Goal: Navigation & Orientation: Find specific page/section

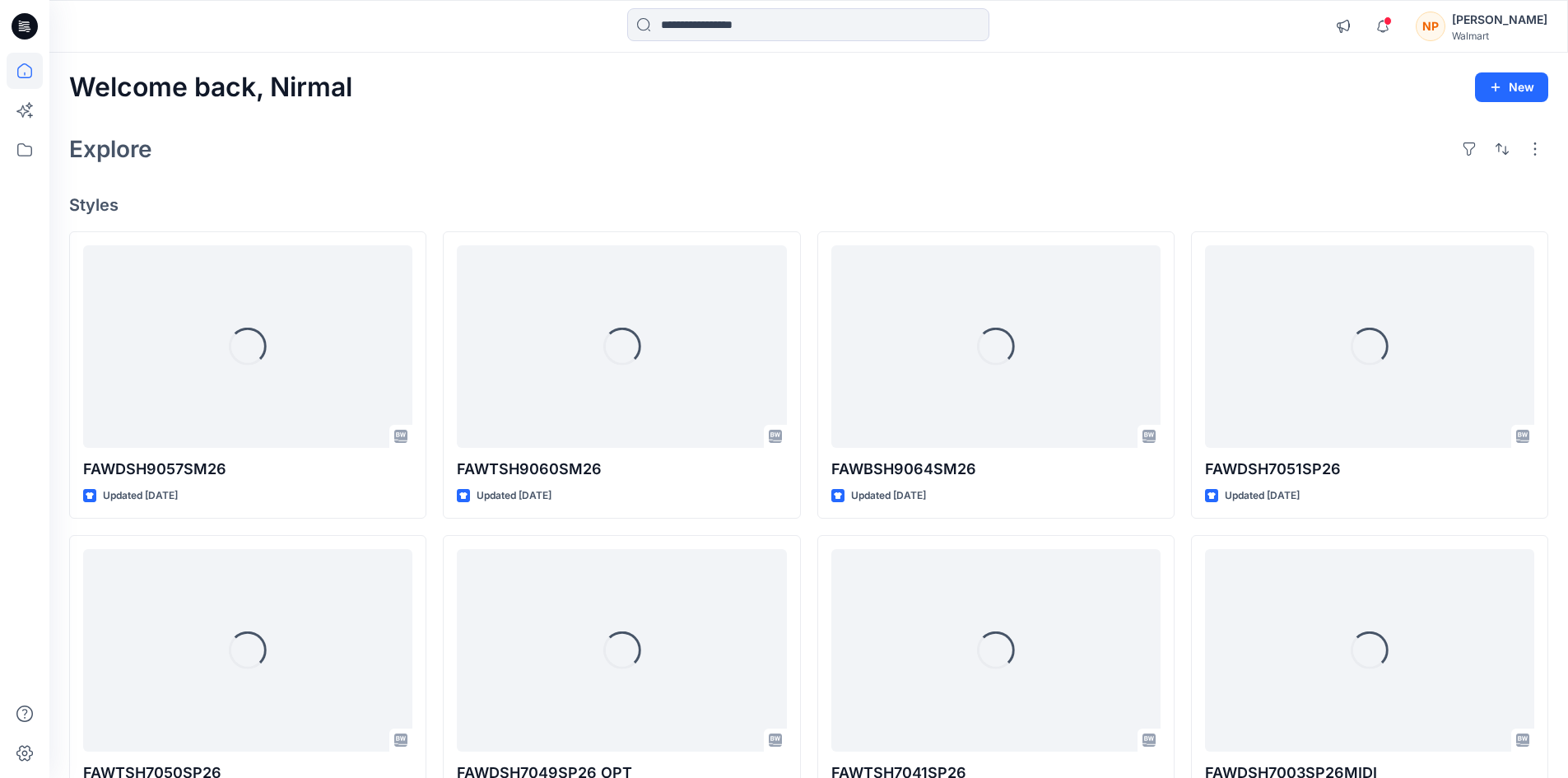
click at [1508, 28] on div "[PERSON_NAME]" at bounding box center [1499, 20] width 95 height 20
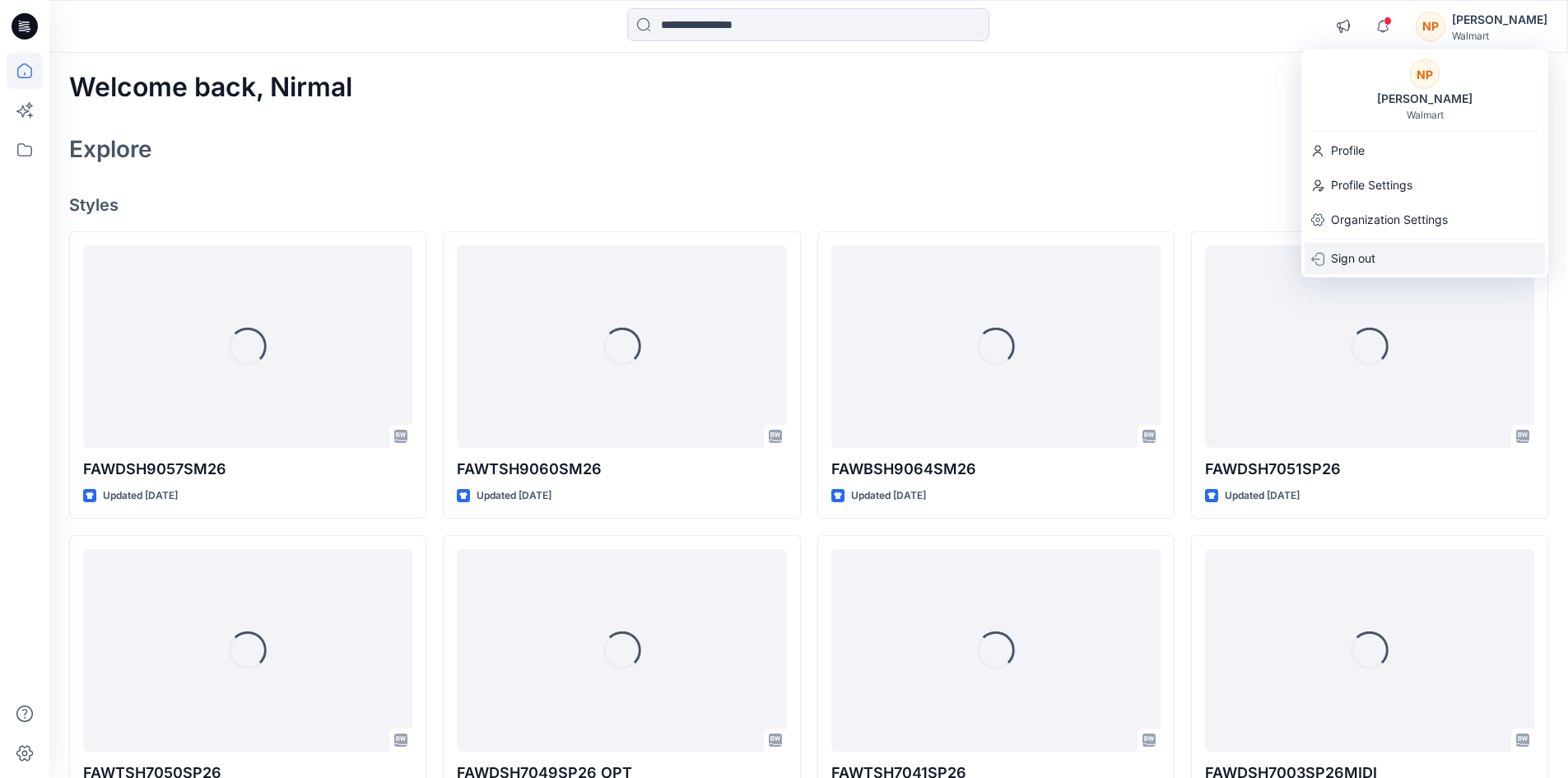
click at [1375, 245] on div "Sign out" at bounding box center [1425, 259] width 240 height 31
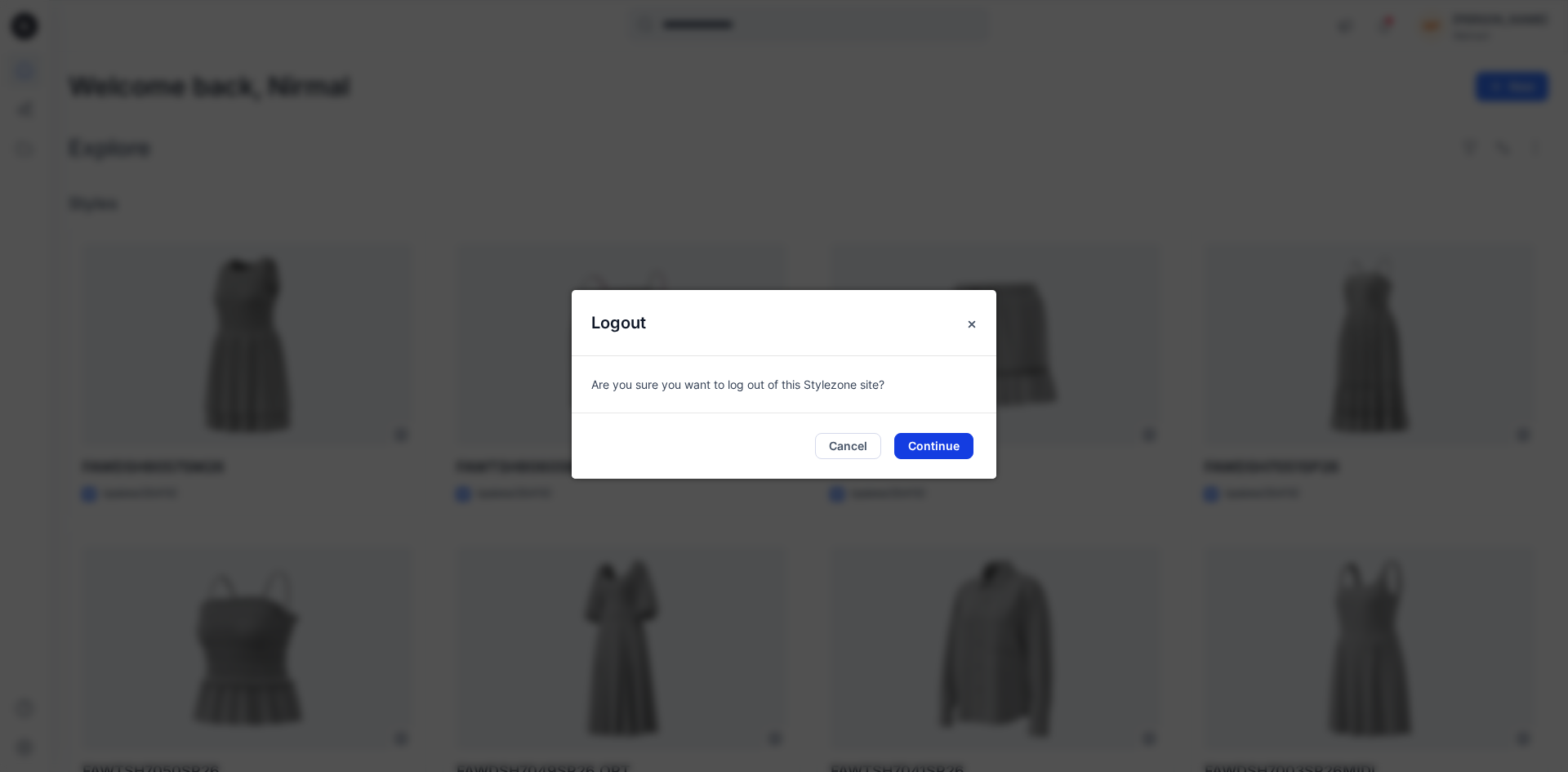
click at [941, 454] on button "Continue" at bounding box center [933, 445] width 79 height 26
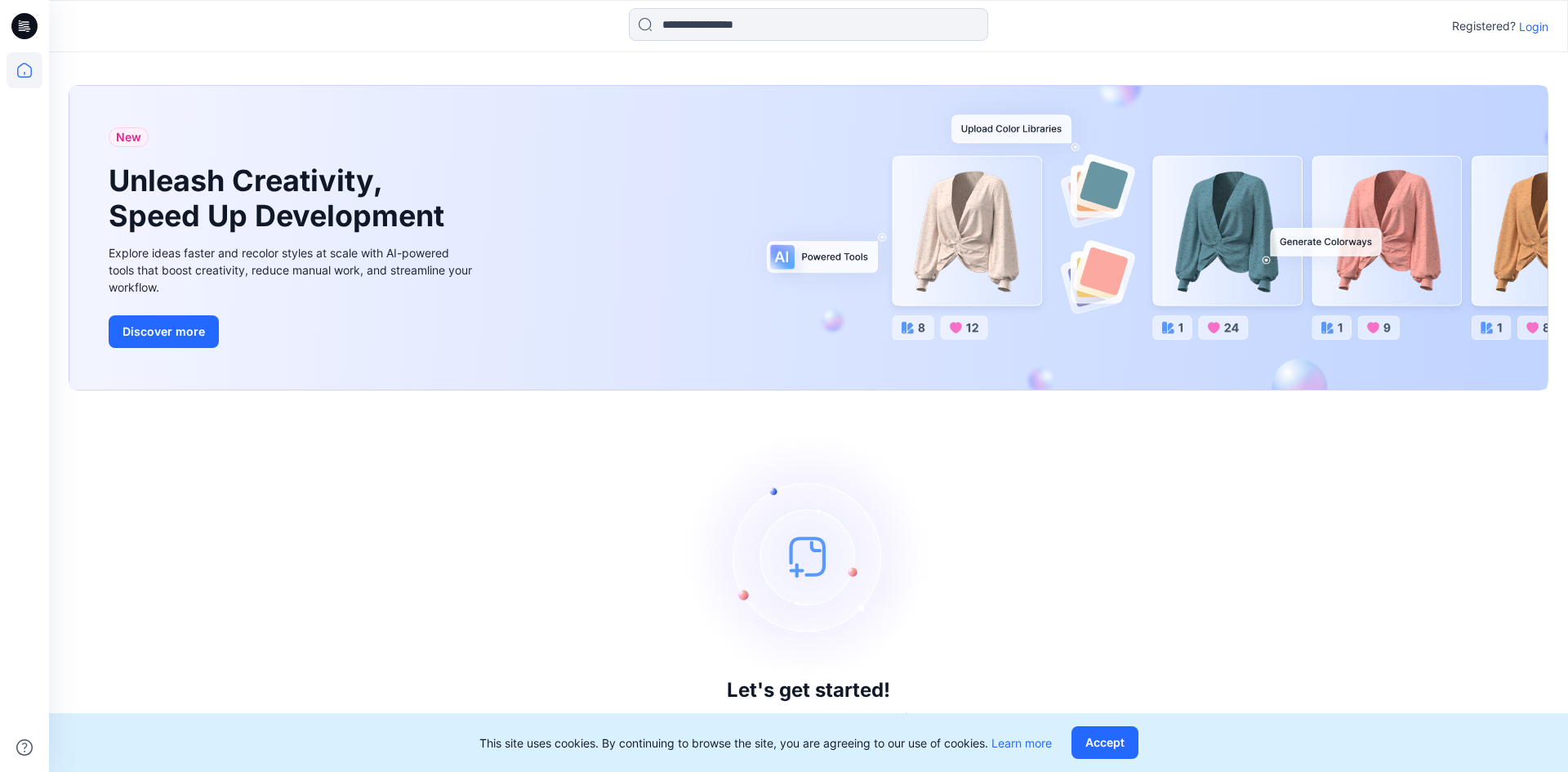
click at [1544, 24] on p "Login" at bounding box center [1534, 26] width 29 height 17
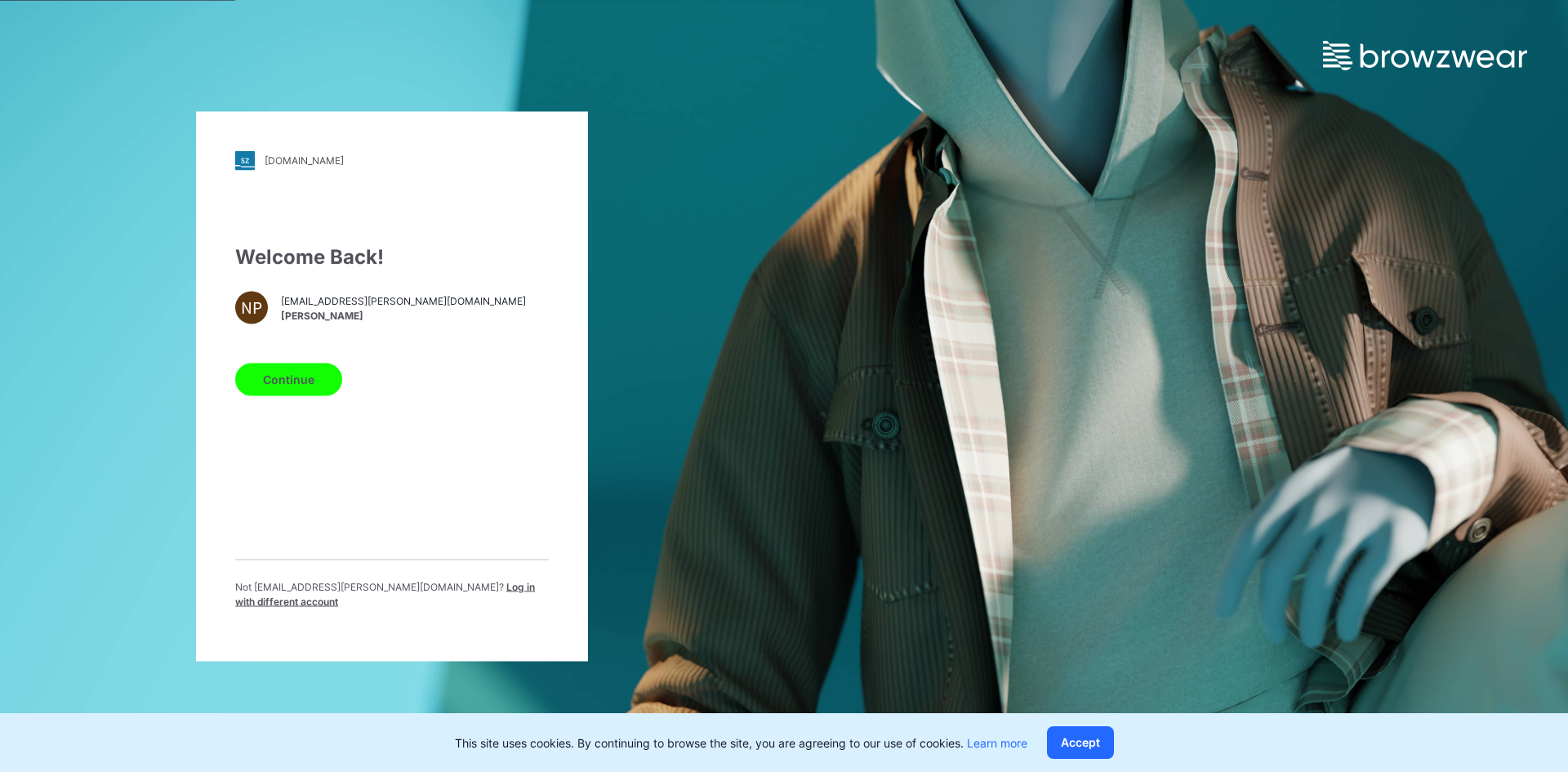
click at [450, 590] on span "Log in with different account" at bounding box center [385, 594] width 300 height 27
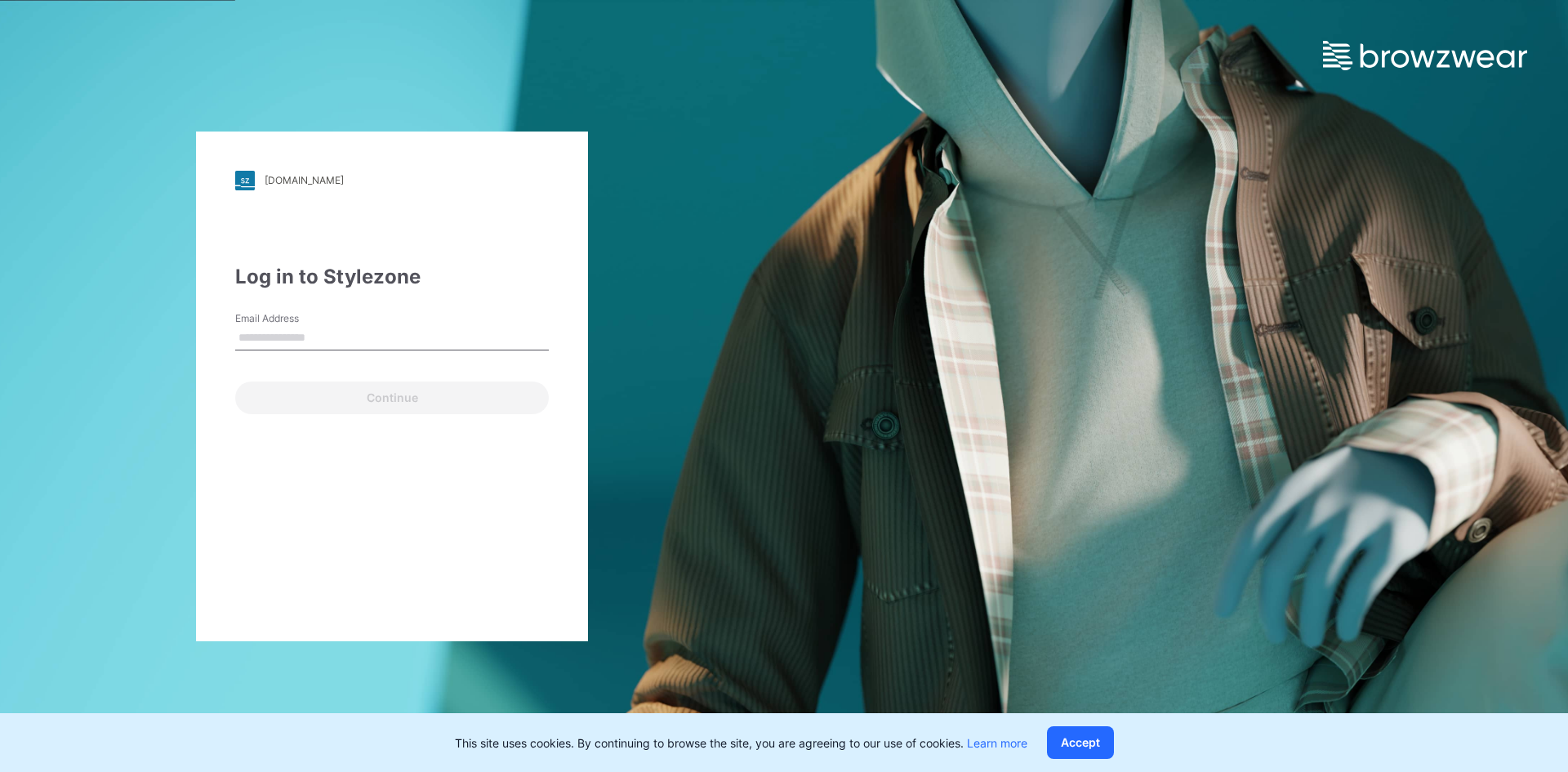
type input "**********"
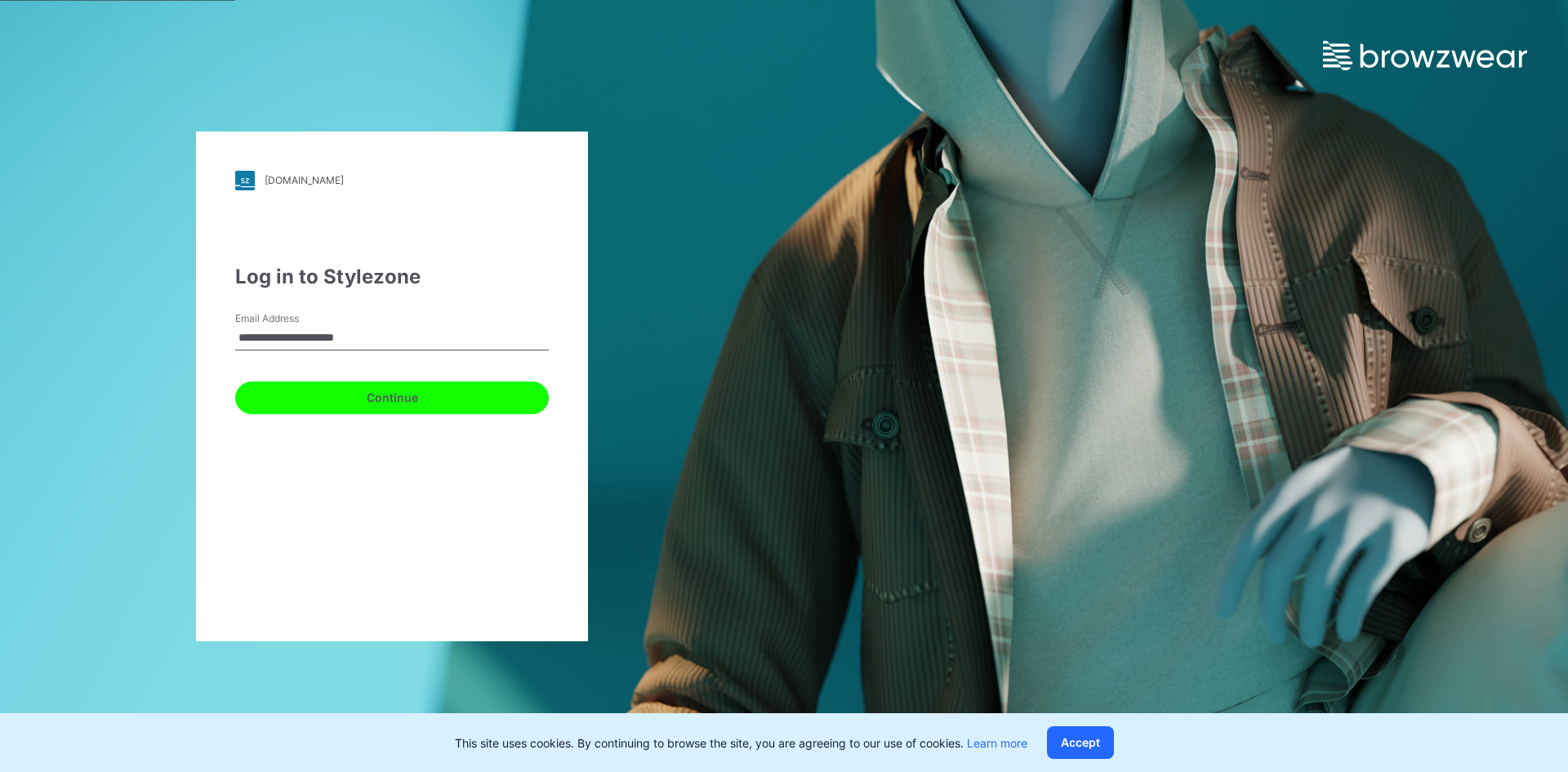
click at [341, 413] on button "Continue" at bounding box center [392, 398] width 314 height 33
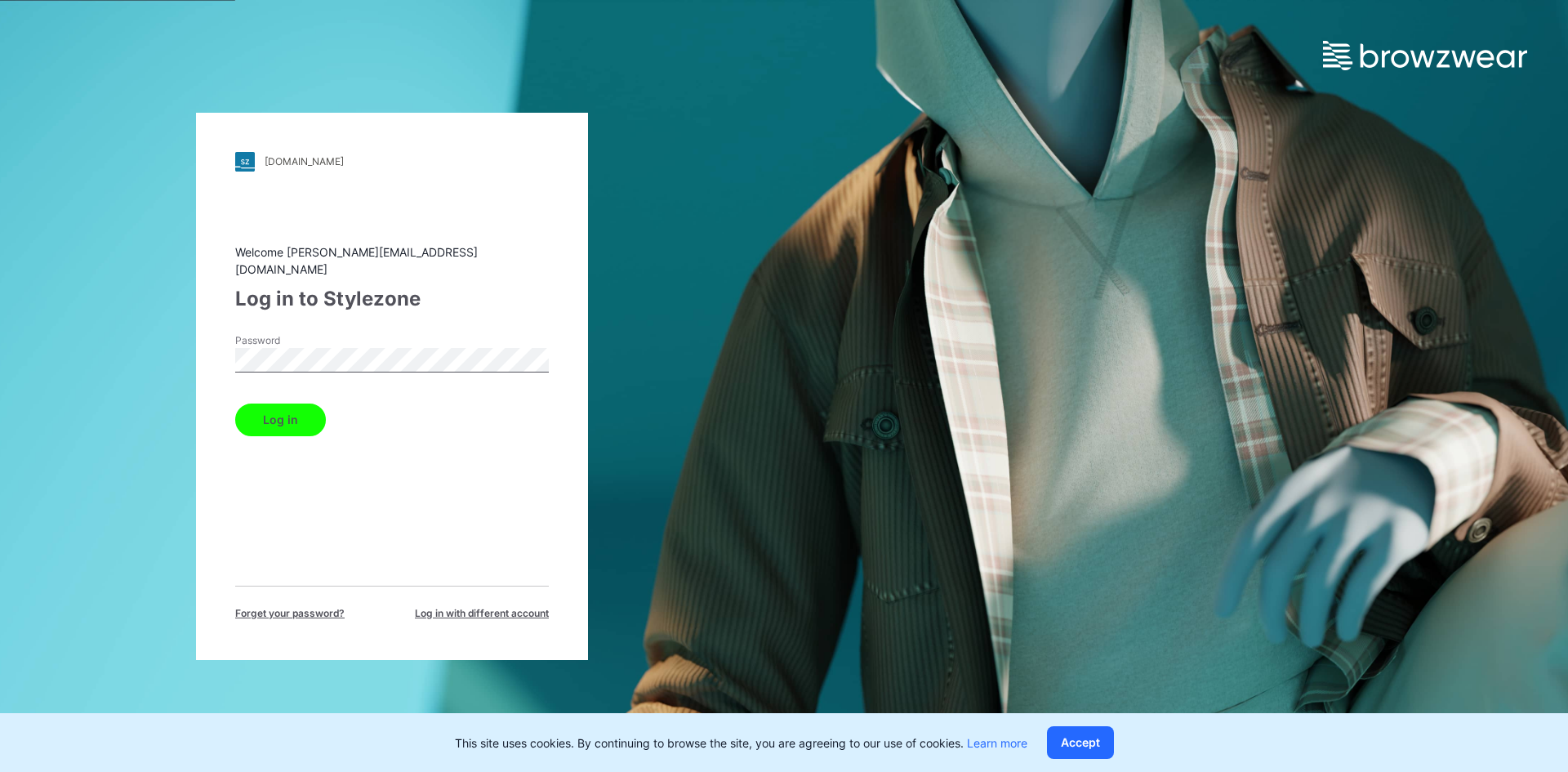
click at [287, 397] on div "Log in" at bounding box center [392, 416] width 314 height 39
click at [304, 415] on button "Log in" at bounding box center [280, 420] width 91 height 33
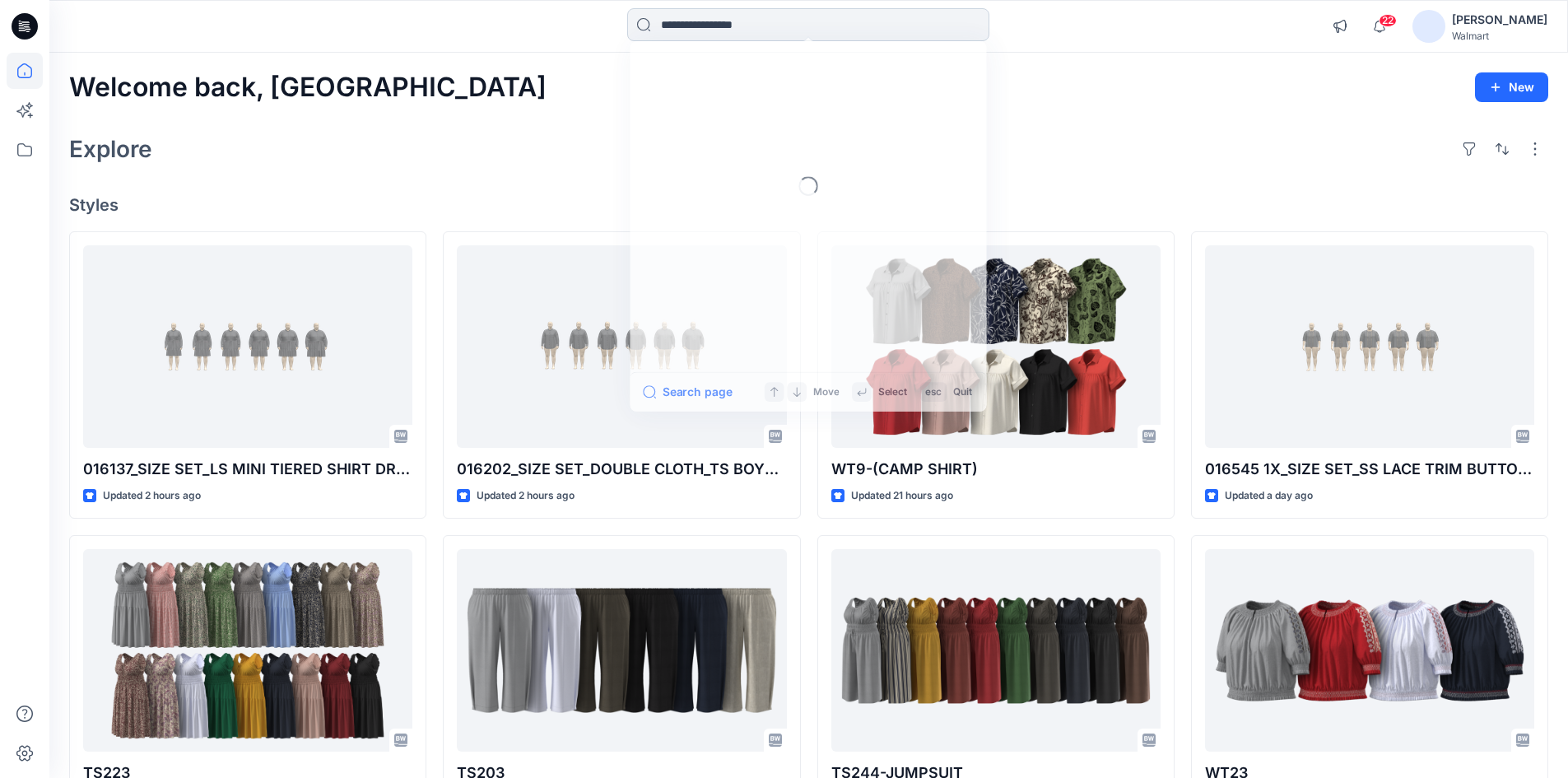
click at [719, 28] on input at bounding box center [808, 25] width 362 height 33
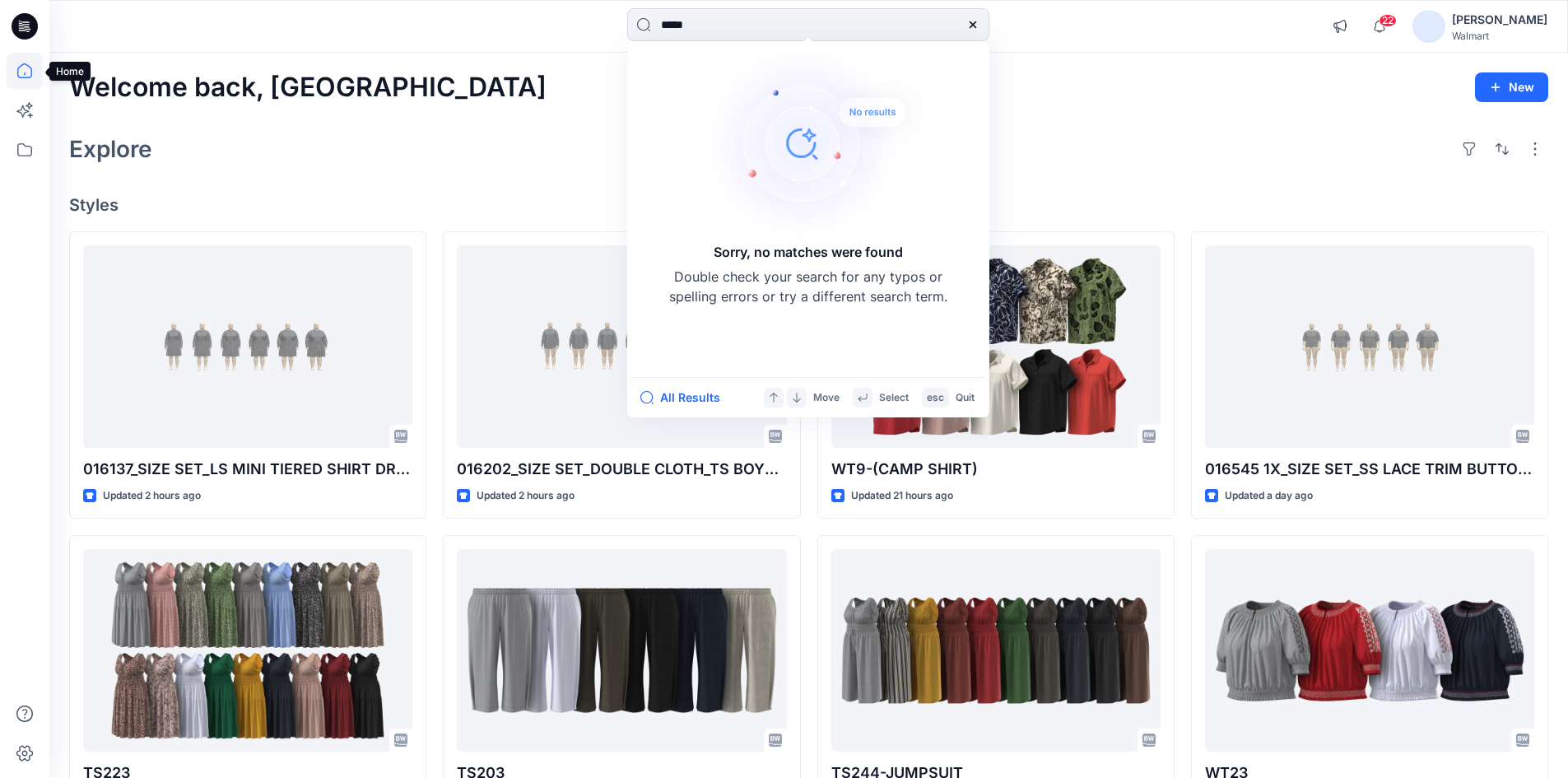
type input "*****"
click at [27, 68] on icon at bounding box center [25, 71] width 37 height 37
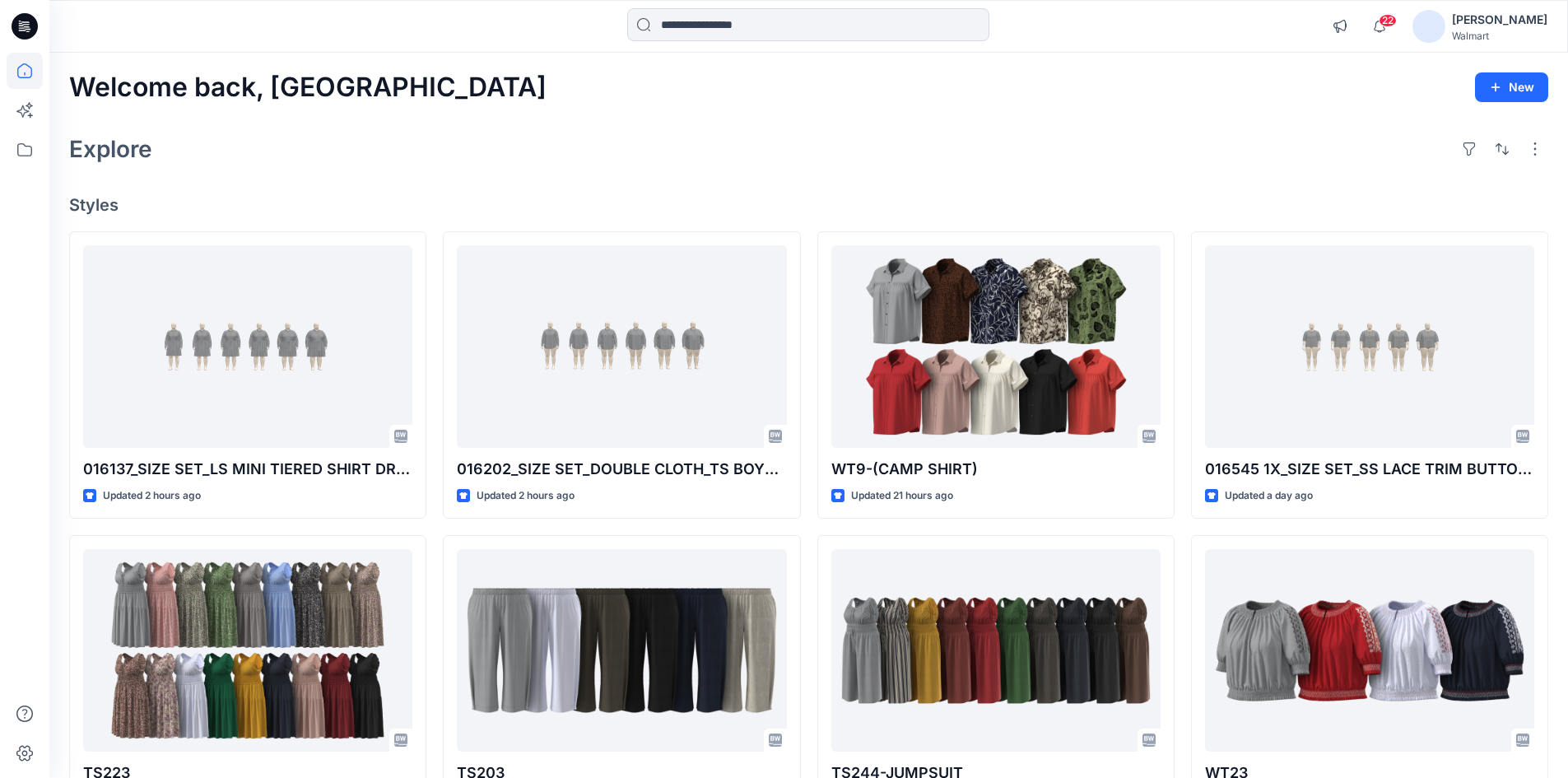
click at [33, 18] on icon at bounding box center [25, 26] width 26 height 27
click at [18, 154] on icon at bounding box center [25, 150] width 15 height 13
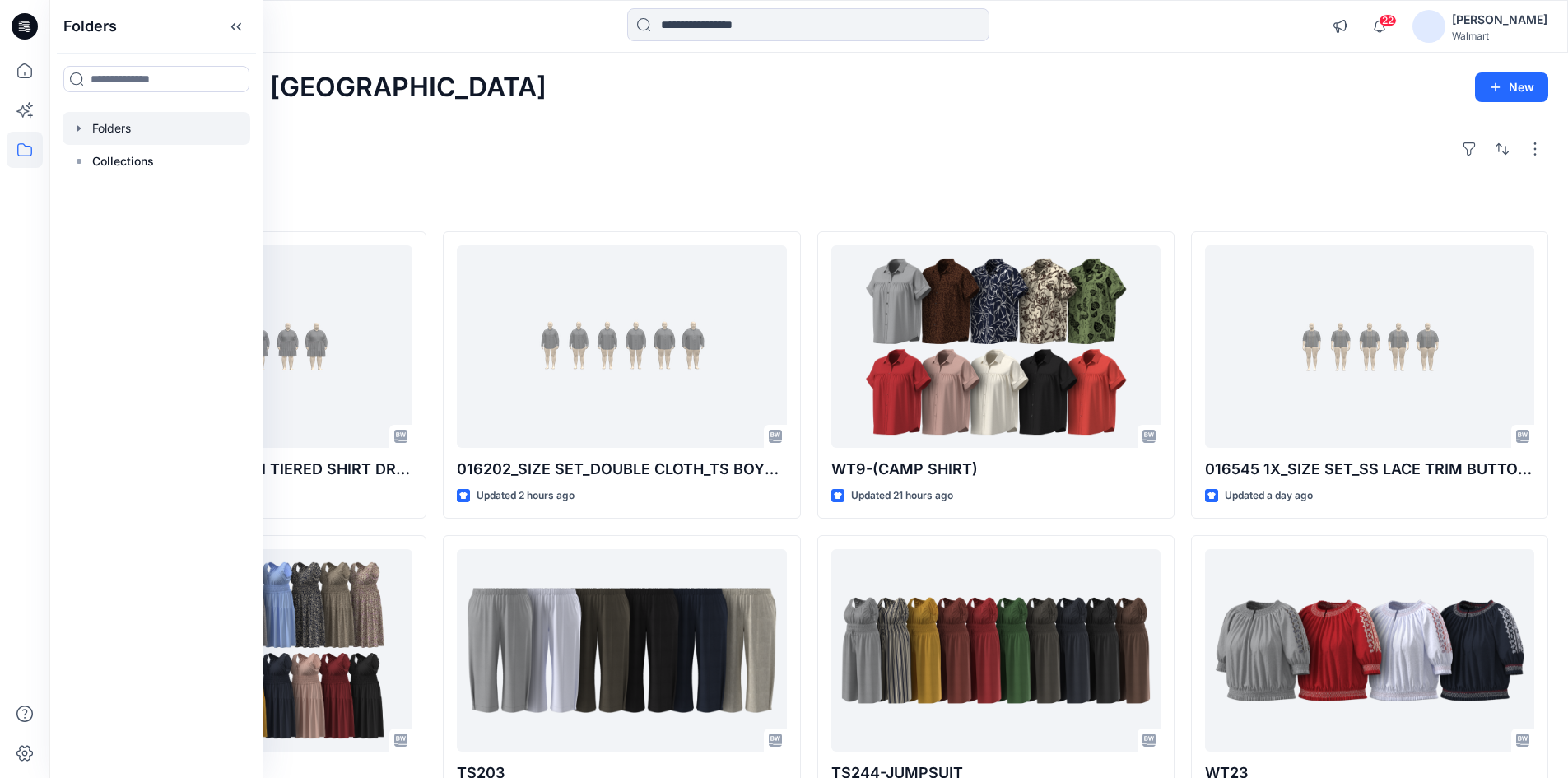
click at [152, 136] on div at bounding box center [155, 128] width 187 height 33
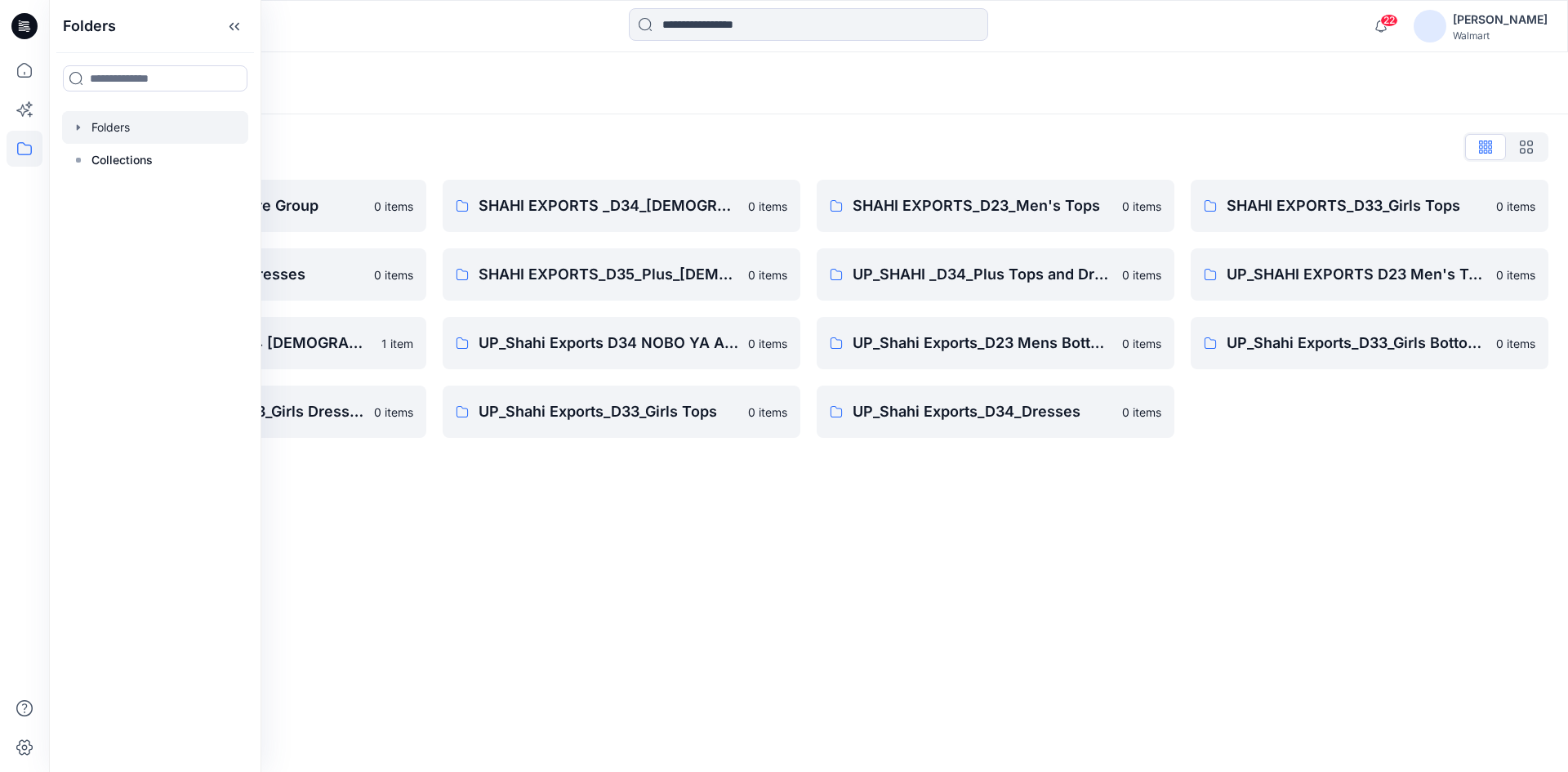
click at [955, 552] on div "Folders Folders List Shahi 3D Sample Share Group 0 items Shahi Exports_D34_Dres…" at bounding box center [808, 413] width 1519 height 720
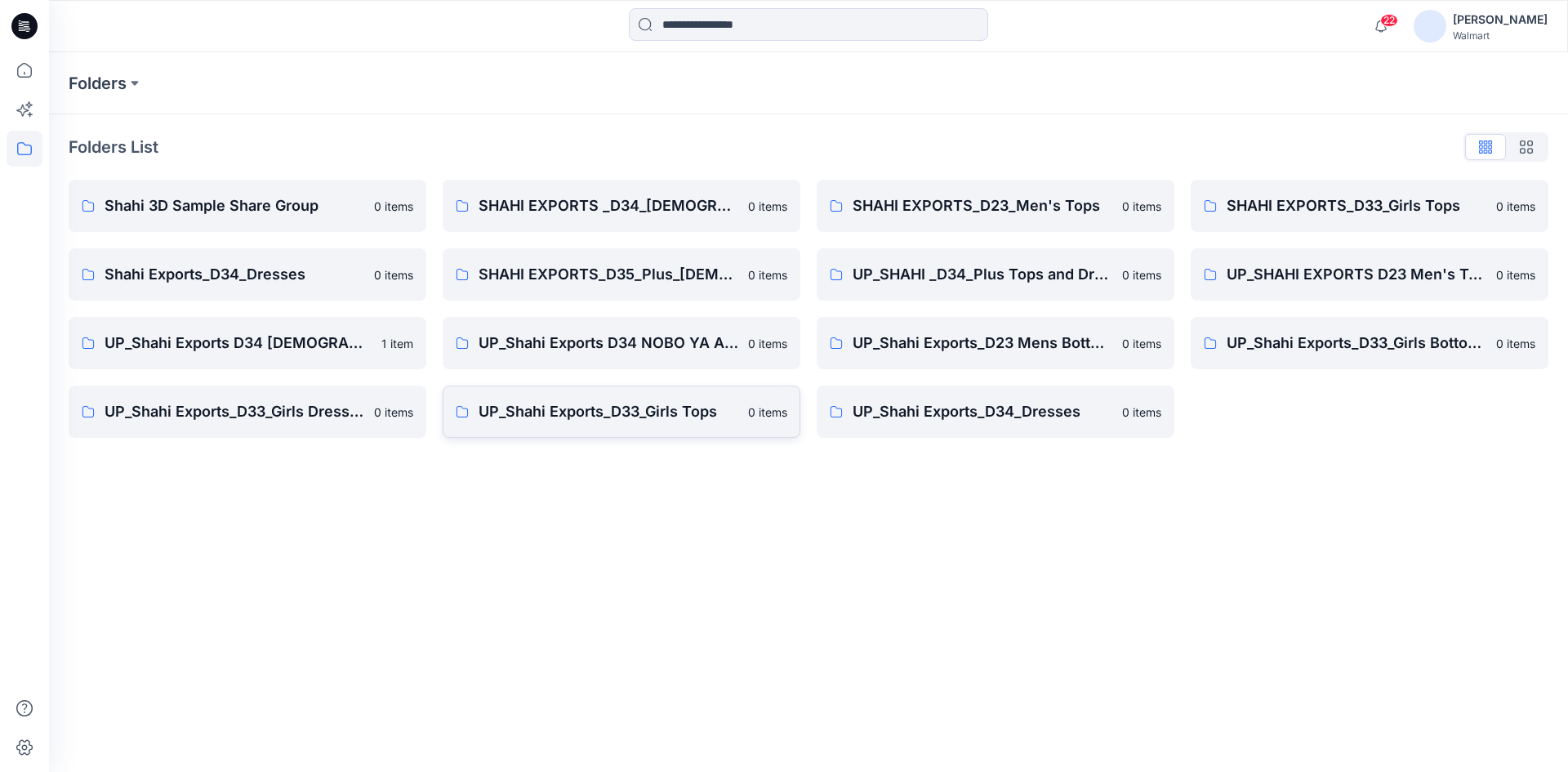
click at [641, 407] on p "UP_Shahi Exports_D33_Girls Tops" at bounding box center [609, 411] width 259 height 23
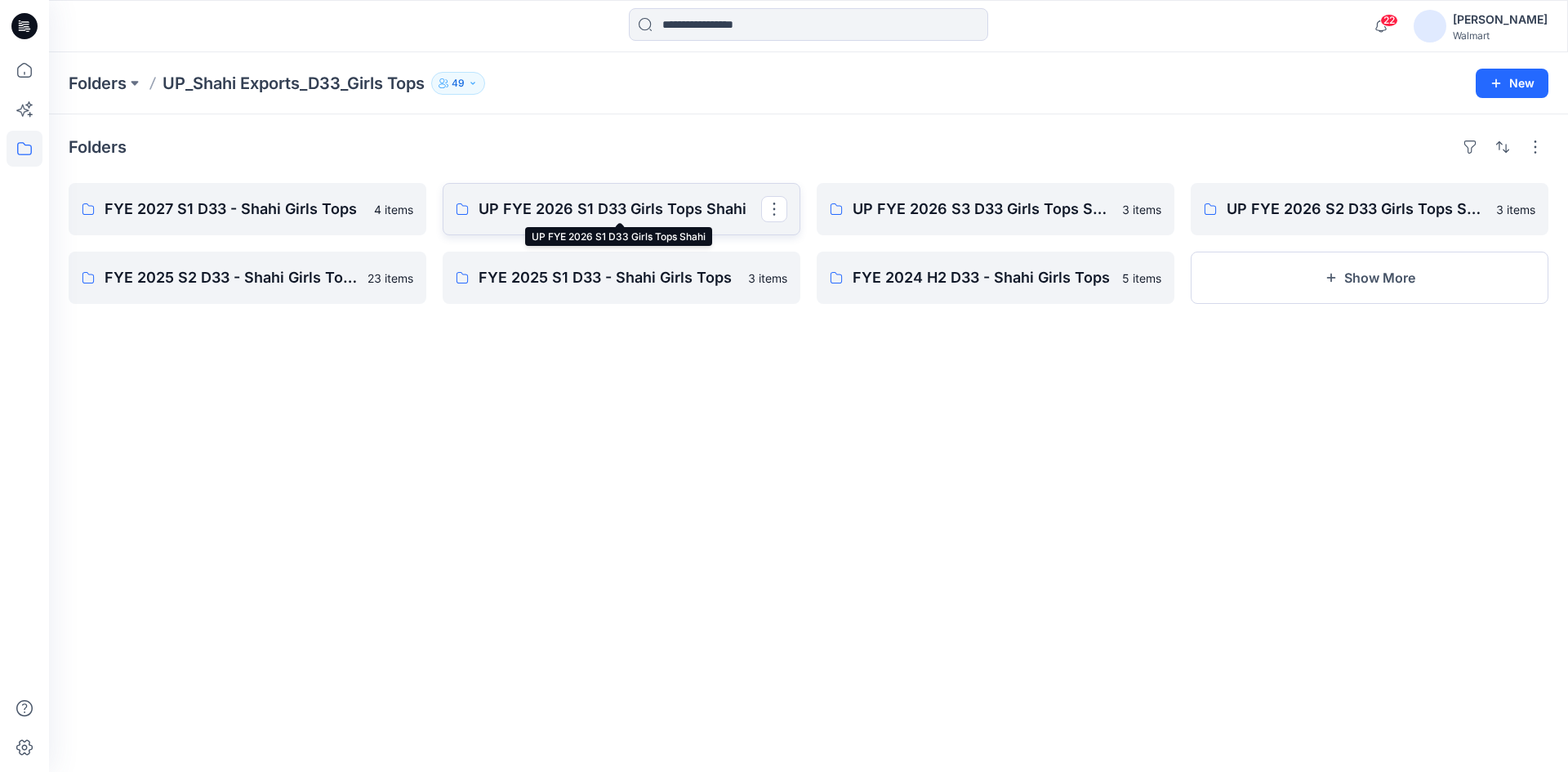
click at [679, 217] on p "UP FYE 2026 S1 D33 Girls Tops Shahi" at bounding box center [620, 209] width 283 height 23
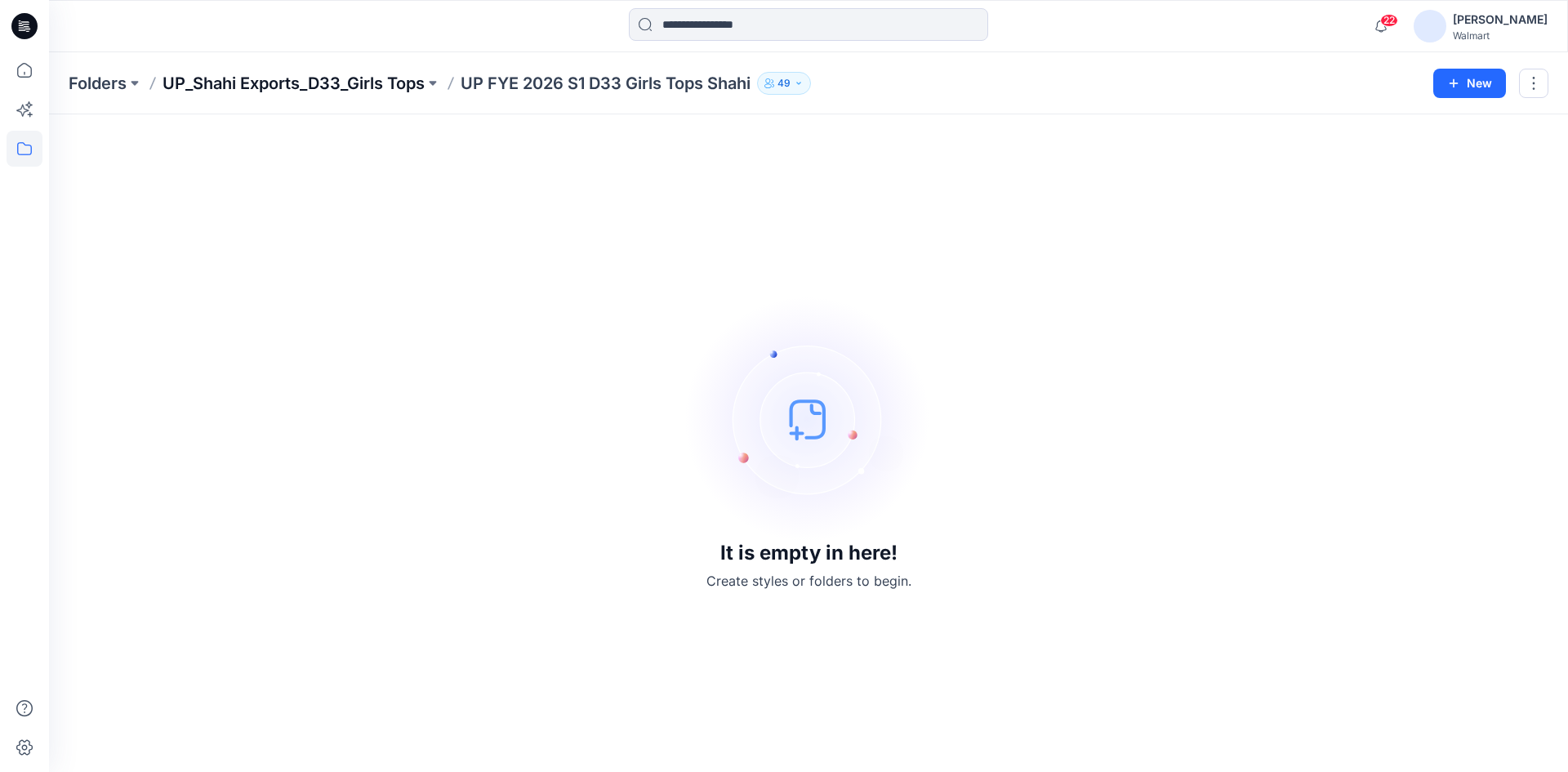
click at [344, 93] on p "UP_Shahi Exports_D33_Girls Tops" at bounding box center [293, 83] width 262 height 23
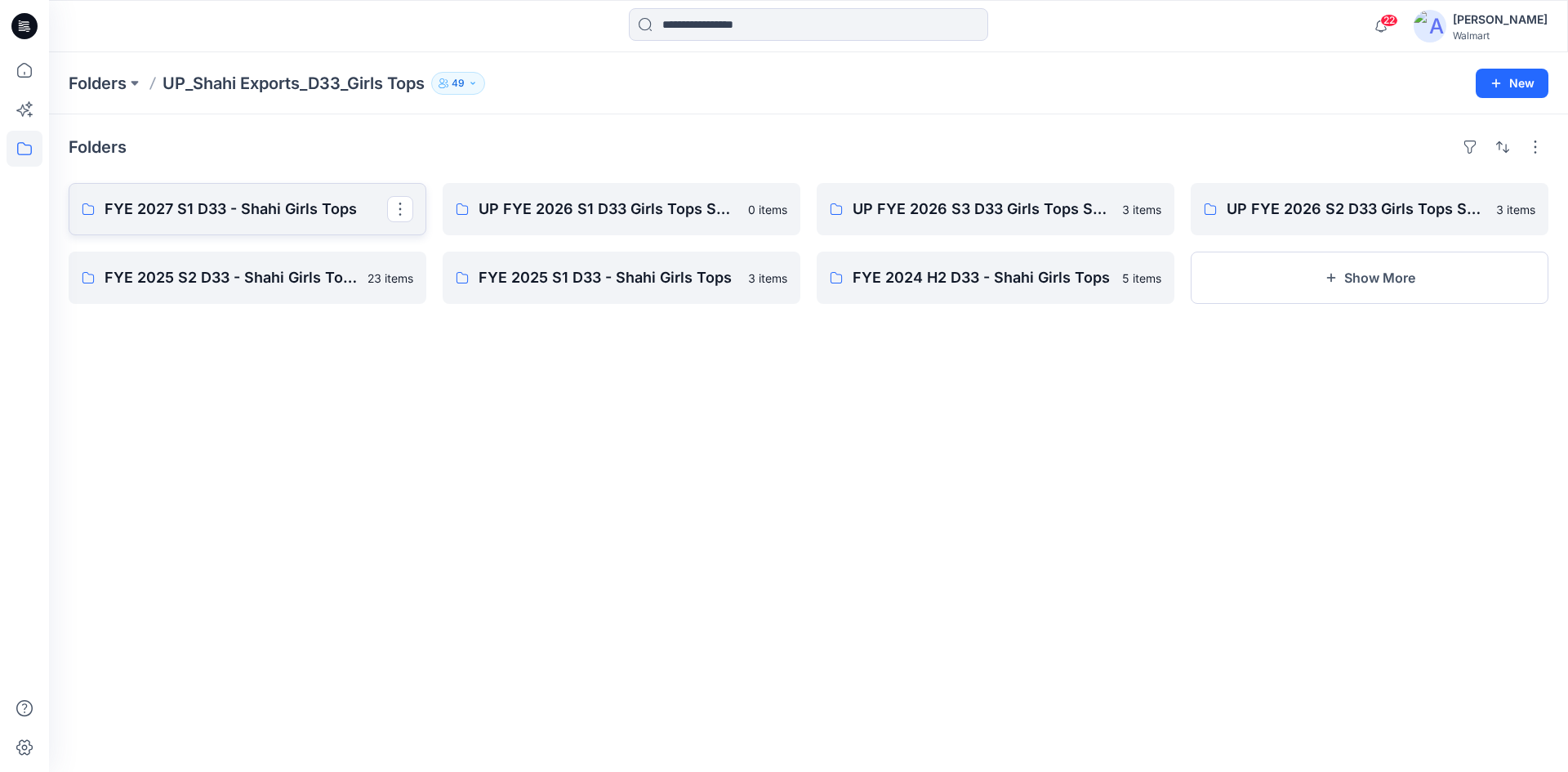
click at [154, 211] on p "FYE 2027 S1 D33 - Shahi Girls Tops" at bounding box center [246, 209] width 283 height 23
